Goal: Task Accomplishment & Management: Manage account settings

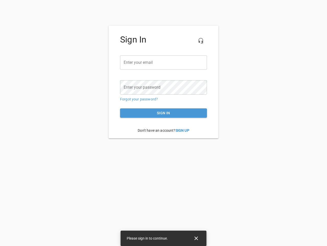
click at [201, 41] on icon "button" at bounding box center [201, 41] width 6 height 6
click at [164, 62] on input "email" at bounding box center [163, 62] width 87 height 14
click at [196, 238] on icon "Close" at bounding box center [197, 238] width 4 height 4
